Goal: Task Accomplishment & Management: Manage account settings

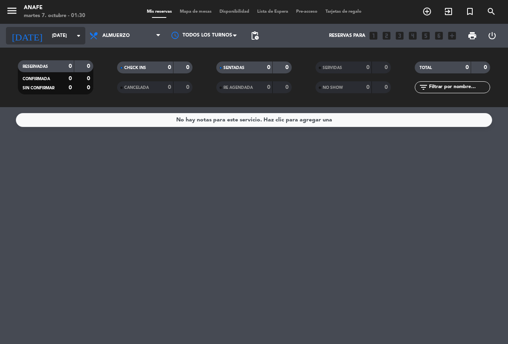
click at [69, 36] on input "[DATE]" at bounding box center [79, 36] width 63 height 14
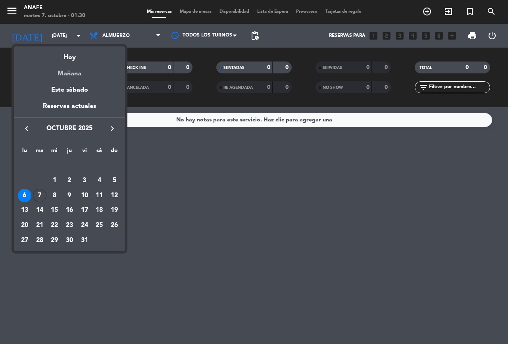
click at [70, 72] on div "Mañana" at bounding box center [69, 71] width 111 height 16
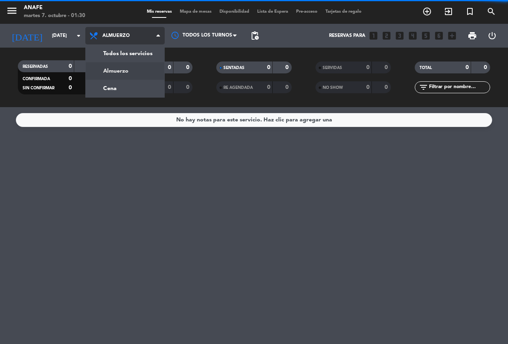
click at [122, 87] on div "menu ANAFE martes 7. octubre - 01:30 Mis reservas Mapa de mesas Disponibilidad …" at bounding box center [254, 53] width 508 height 107
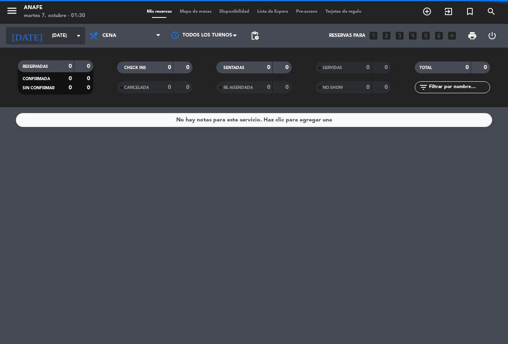
click at [72, 36] on input "[DATE]" at bounding box center [79, 36] width 63 height 14
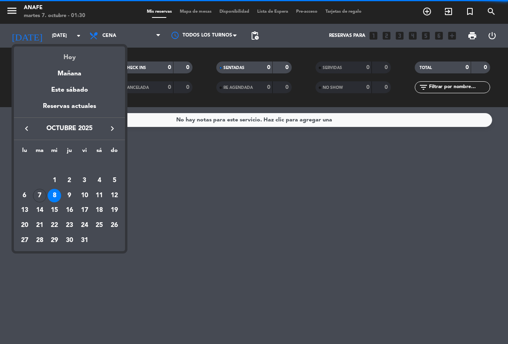
click at [67, 56] on div "Hoy" at bounding box center [69, 54] width 111 height 16
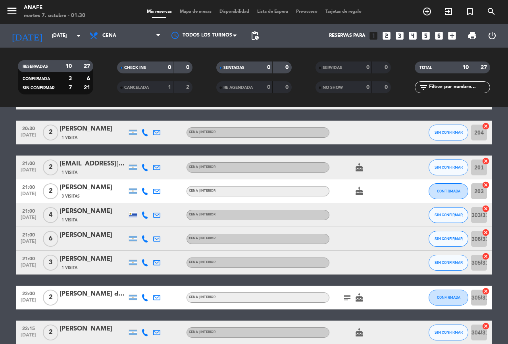
scroll to position [122, 0]
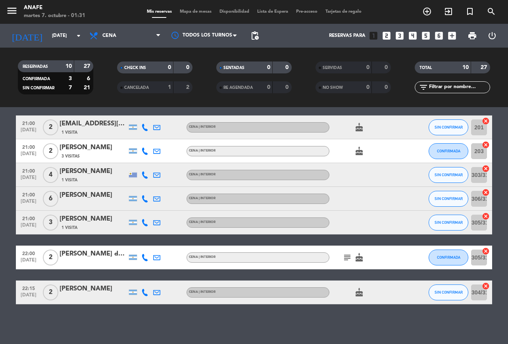
click at [349, 261] on icon "subject" at bounding box center [348, 258] width 10 height 10
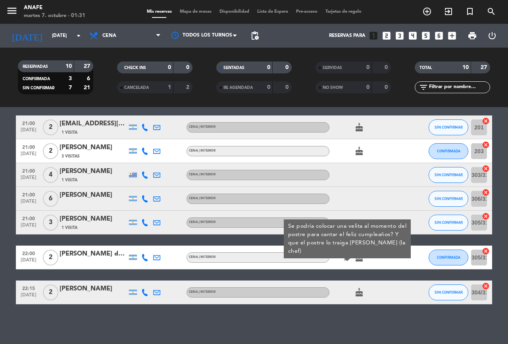
click at [101, 255] on div "[PERSON_NAME] de la Torre" at bounding box center [94, 254] width 68 height 10
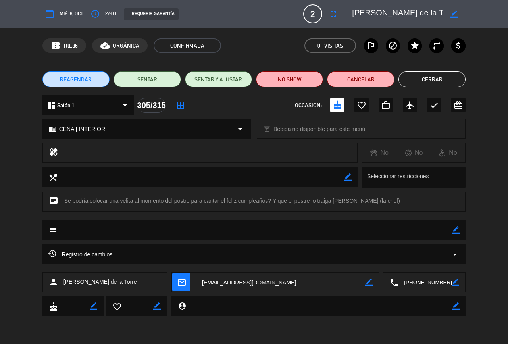
click at [434, 77] on button "Cerrar" at bounding box center [432, 79] width 67 height 16
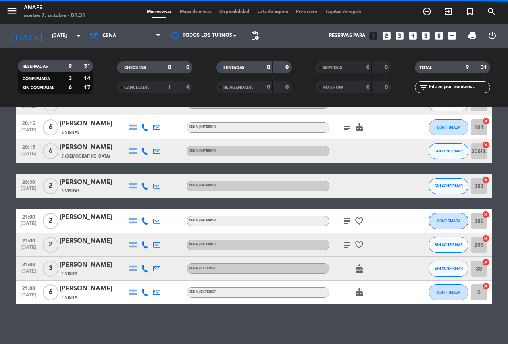
scroll to position [87, 0]
click at [357, 266] on icon "cake" at bounding box center [360, 269] width 10 height 10
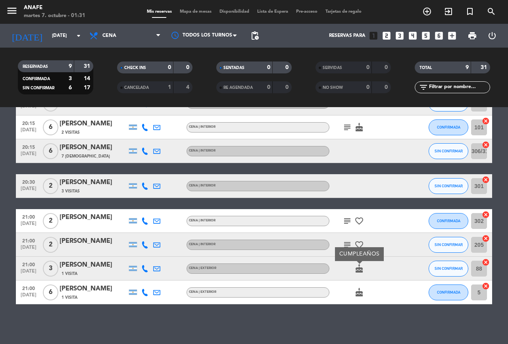
click at [355, 270] on icon "cake" at bounding box center [360, 269] width 10 height 10
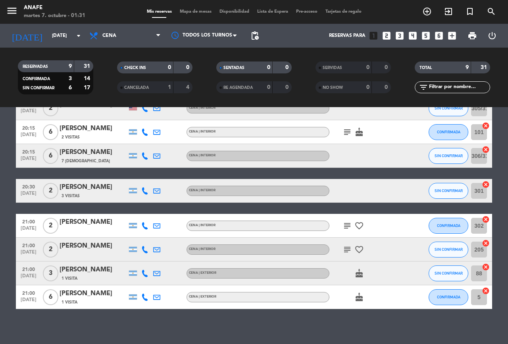
click at [358, 250] on icon "favorite_border" at bounding box center [360, 250] width 10 height 10
click at [347, 227] on icon "subject" at bounding box center [348, 226] width 10 height 10
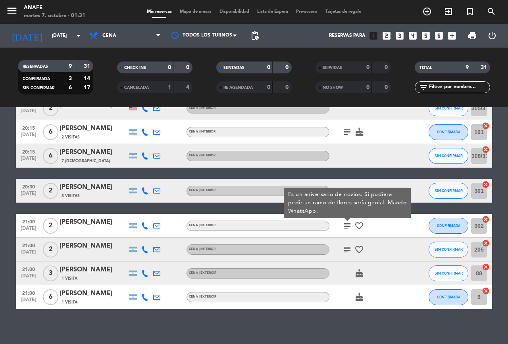
click at [346, 253] on icon "subject" at bounding box center [348, 250] width 10 height 10
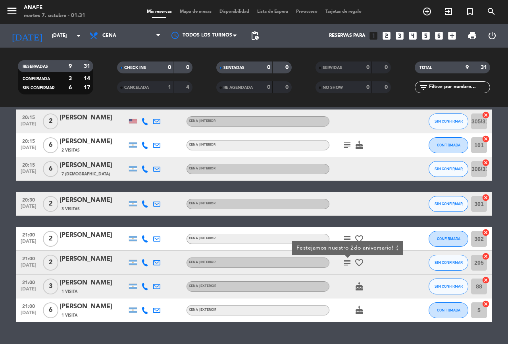
scroll to position [66, 0]
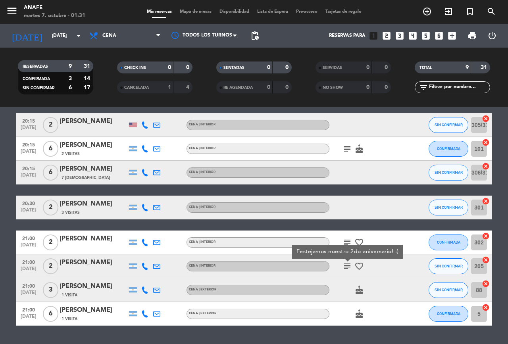
click at [347, 240] on icon "subject" at bounding box center [348, 243] width 10 height 10
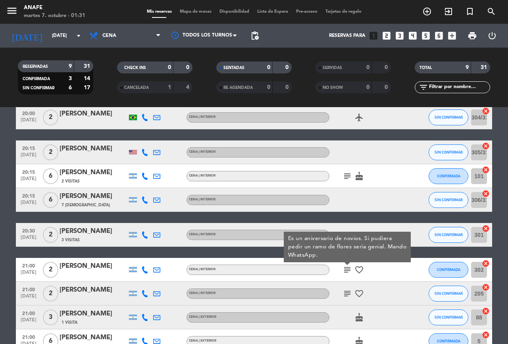
scroll to position [38, 0]
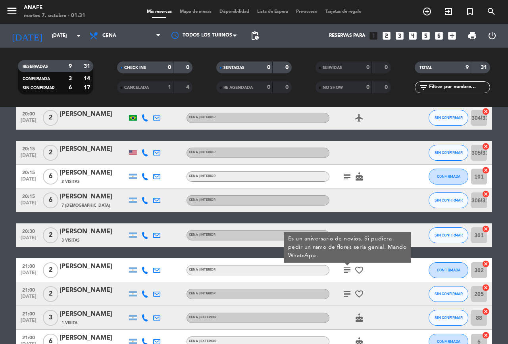
click at [347, 268] on icon "subject" at bounding box center [348, 271] width 10 height 10
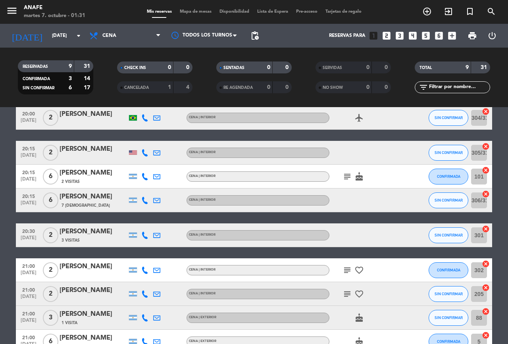
click at [347, 298] on icon "subject" at bounding box center [348, 294] width 10 height 10
click at [345, 292] on icon "subject" at bounding box center [348, 294] width 10 height 10
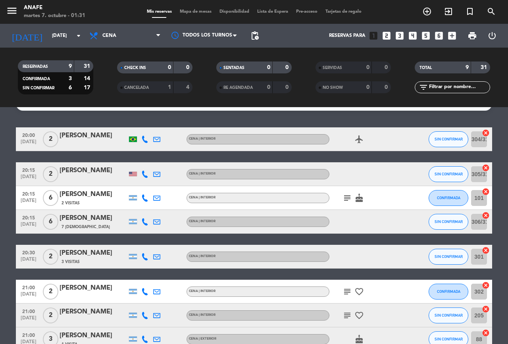
scroll to position [0, 0]
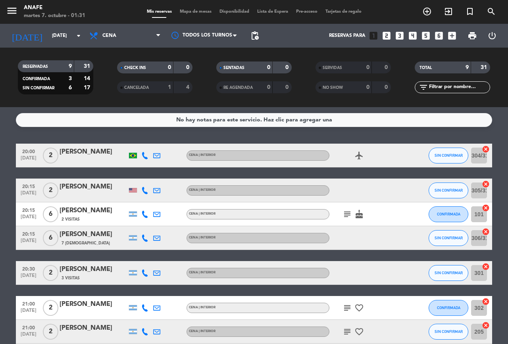
click at [345, 216] on icon "subject" at bounding box center [348, 215] width 10 height 10
click at [347, 215] on icon "subject" at bounding box center [348, 215] width 10 height 10
click at [72, 38] on input "[DATE]" at bounding box center [79, 36] width 63 height 14
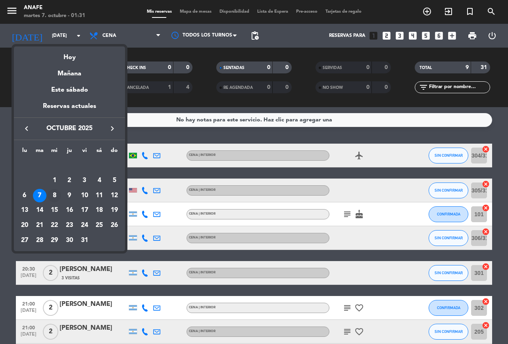
click at [54, 195] on div "8" at bounding box center [55, 196] width 14 height 14
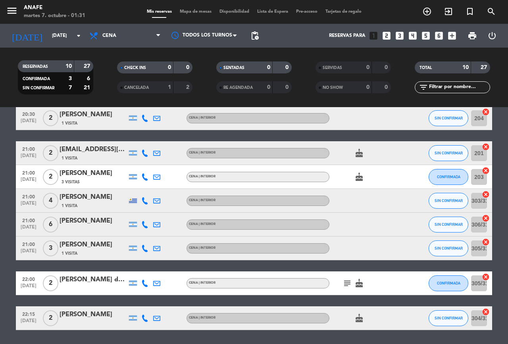
scroll to position [122, 0]
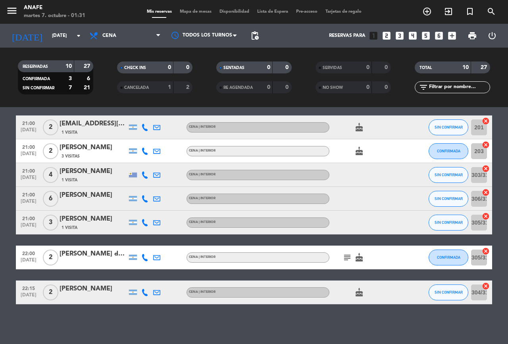
click at [343, 259] on icon "subject" at bounding box center [348, 258] width 10 height 10
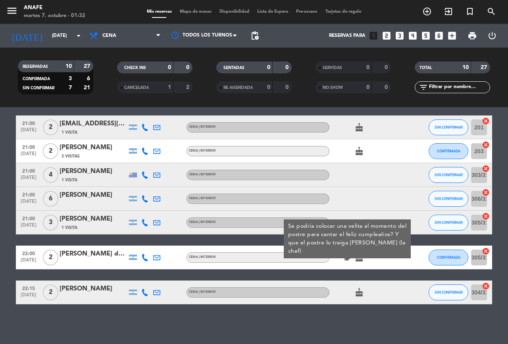
click at [391, 184] on div at bounding box center [365, 174] width 71 height 23
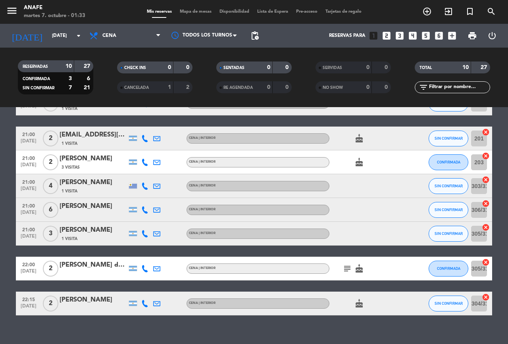
scroll to position [111, 0]
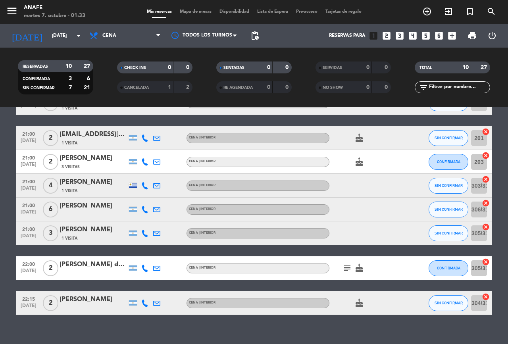
click at [350, 265] on icon "subject" at bounding box center [348, 269] width 10 height 10
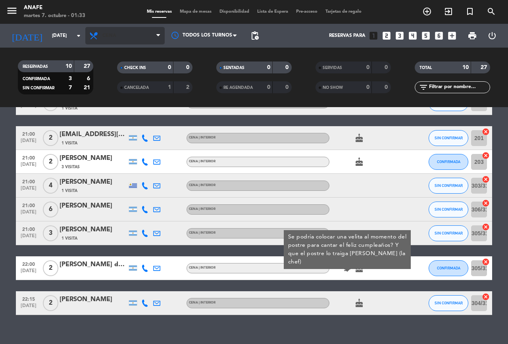
click at [116, 41] on span "Cena" at bounding box center [124, 35] width 79 height 17
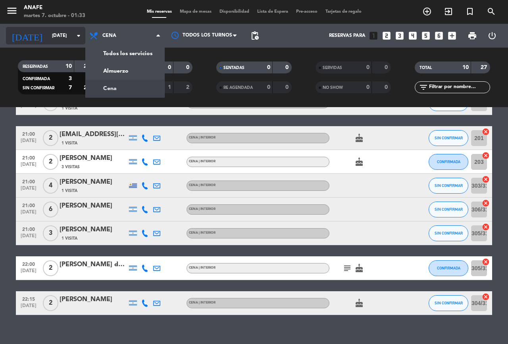
click at [48, 39] on input "[DATE]" at bounding box center [79, 36] width 63 height 14
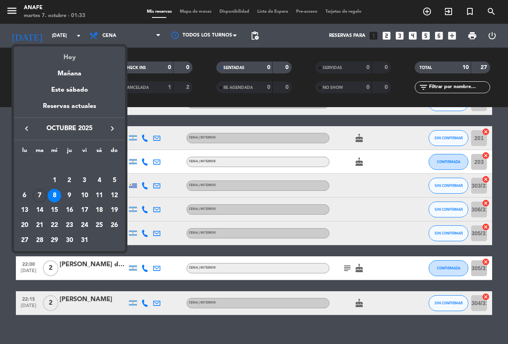
click at [84, 59] on div "Hoy" at bounding box center [69, 54] width 111 height 16
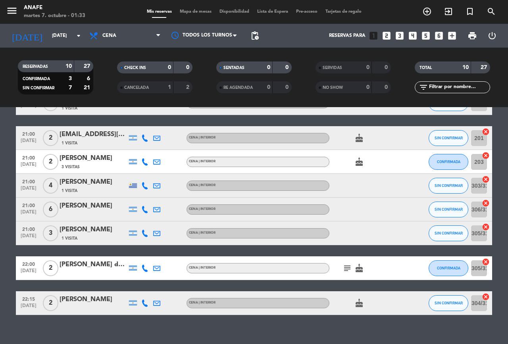
type input "[DATE]"
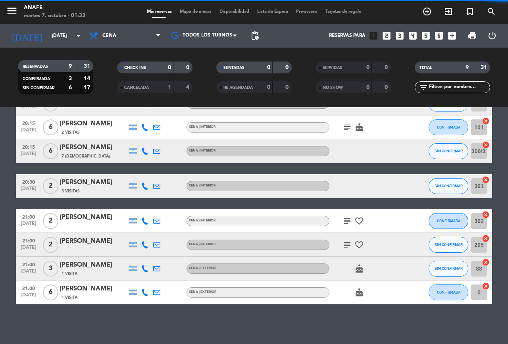
scroll to position [87, 0]
